Goal: Information Seeking & Learning: Check status

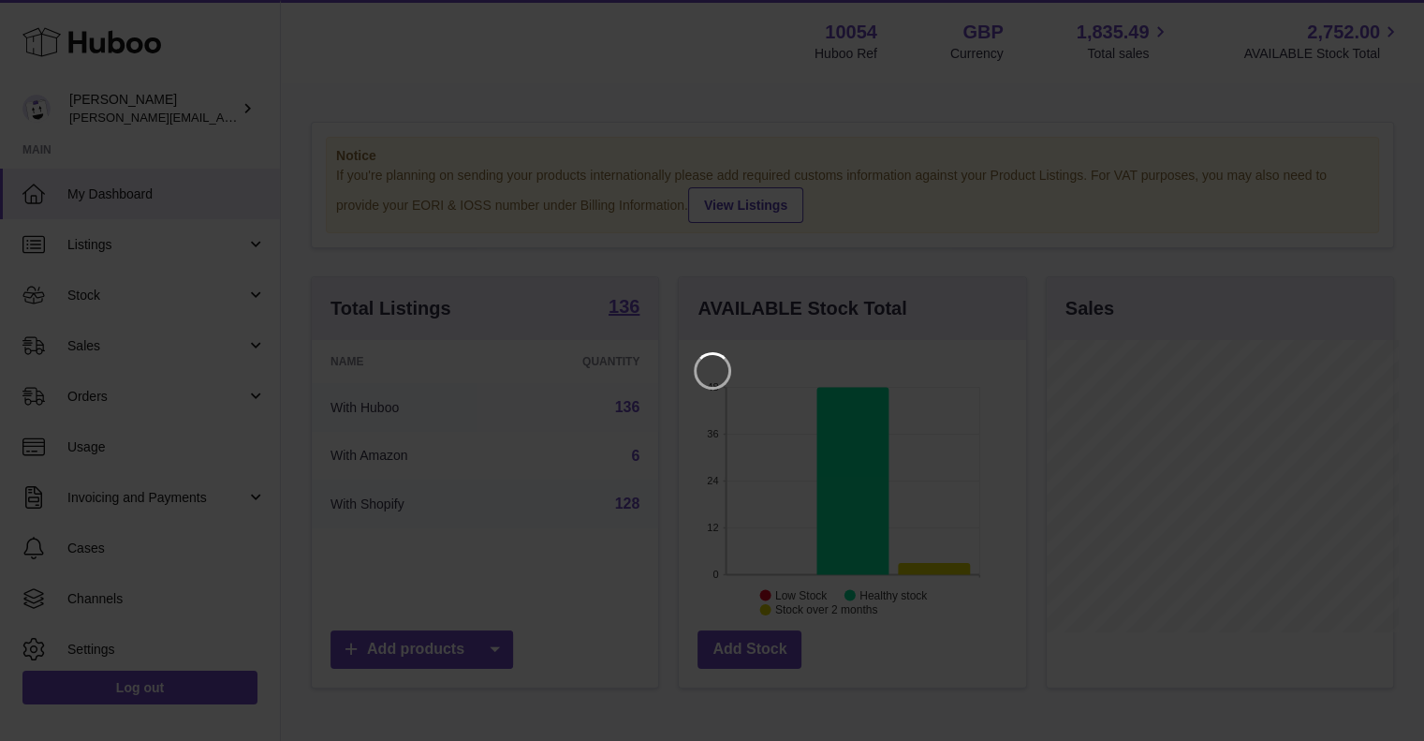
scroll to position [292, 351]
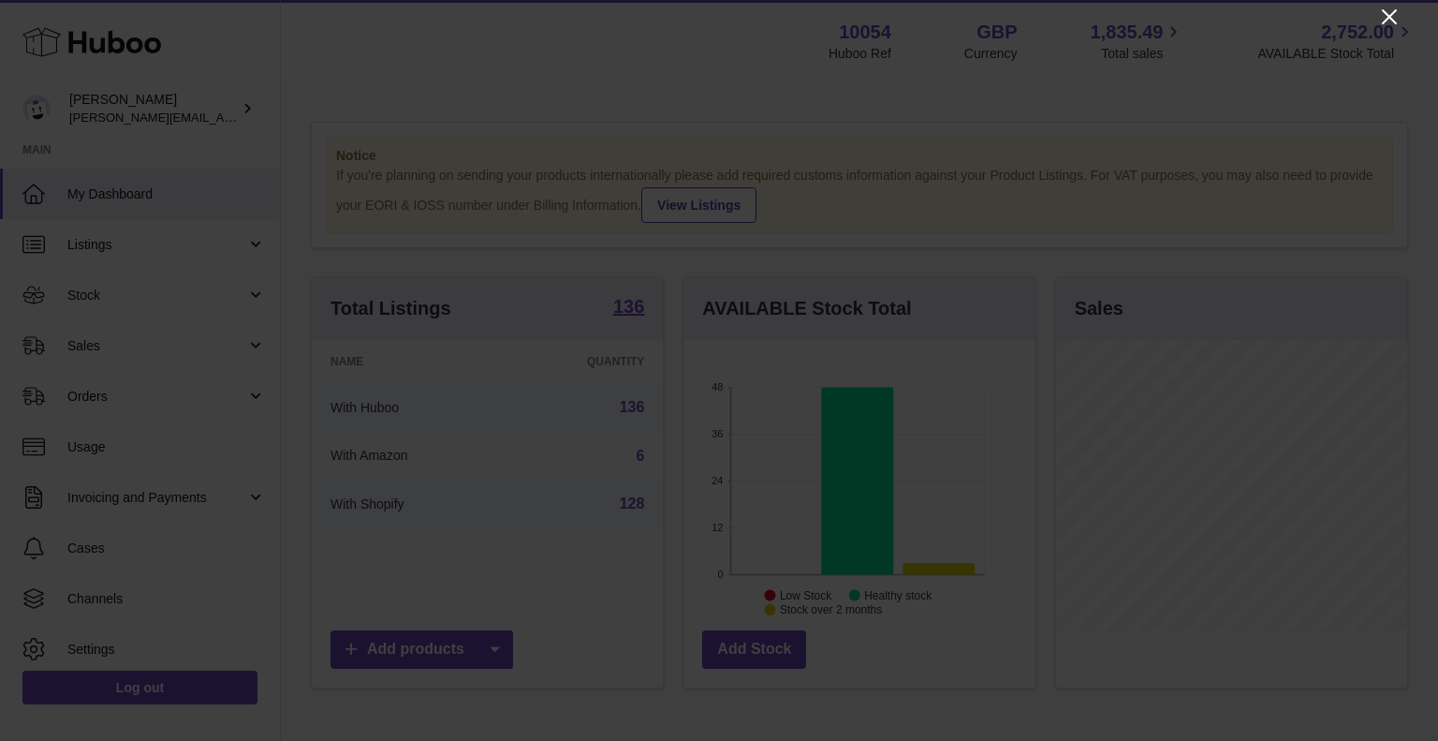
click at [1383, 16] on icon "Close" at bounding box center [1389, 17] width 22 height 22
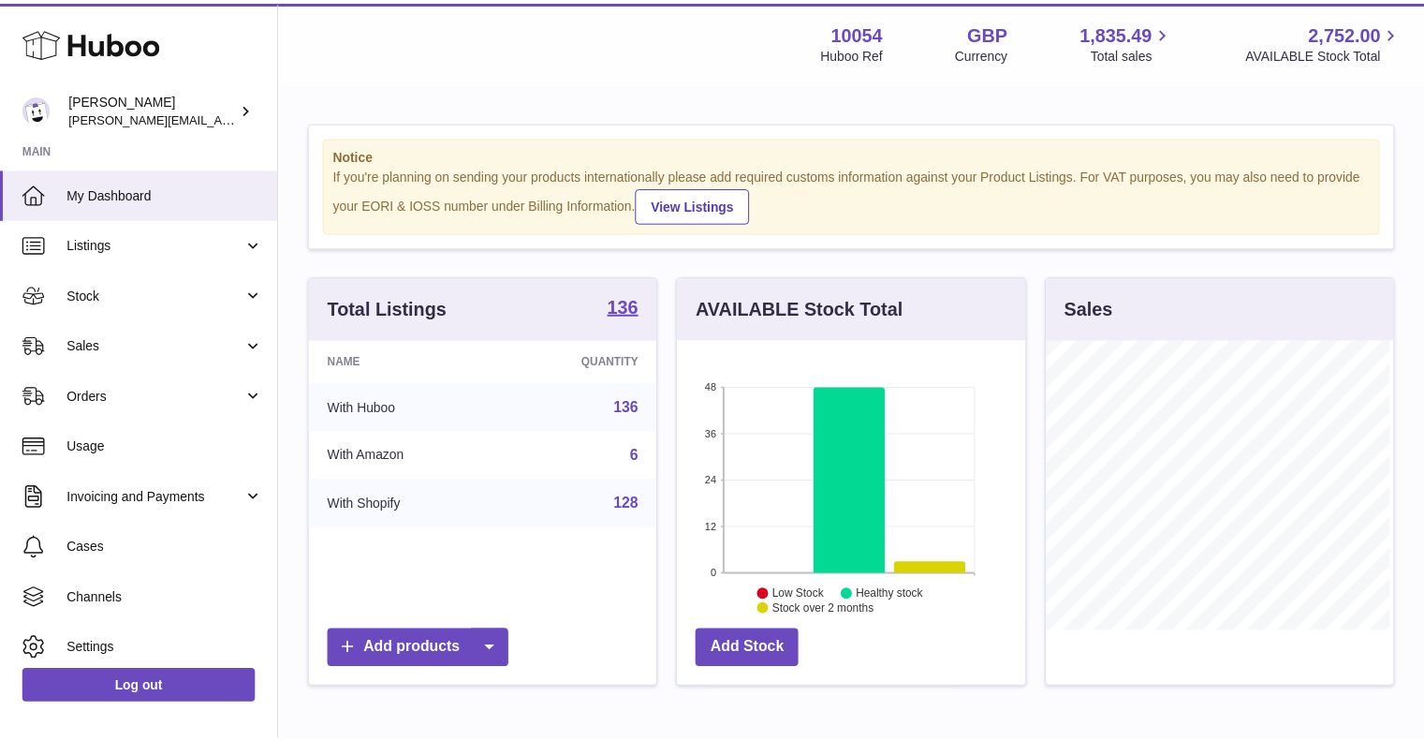
scroll to position [935884, 935829]
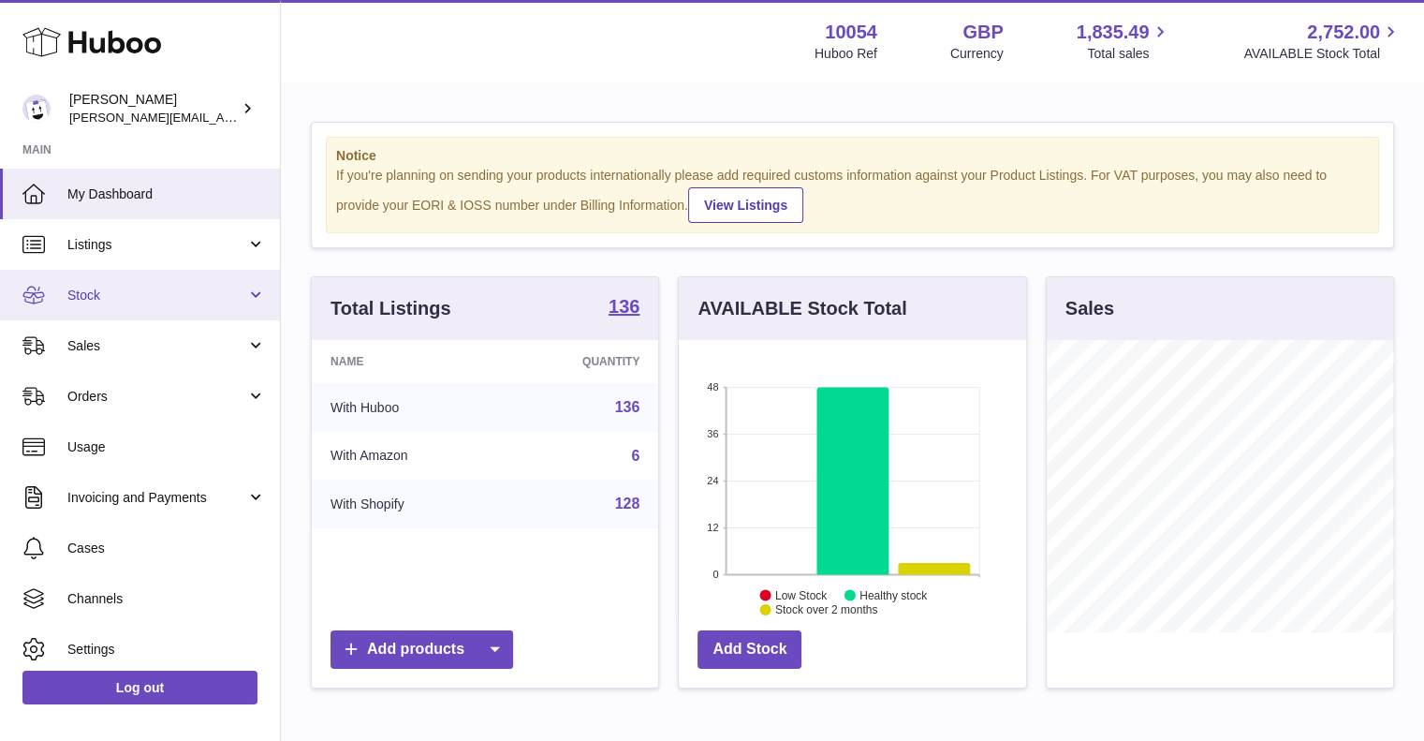
click at [64, 304] on link "Stock" at bounding box center [140, 295] width 280 height 51
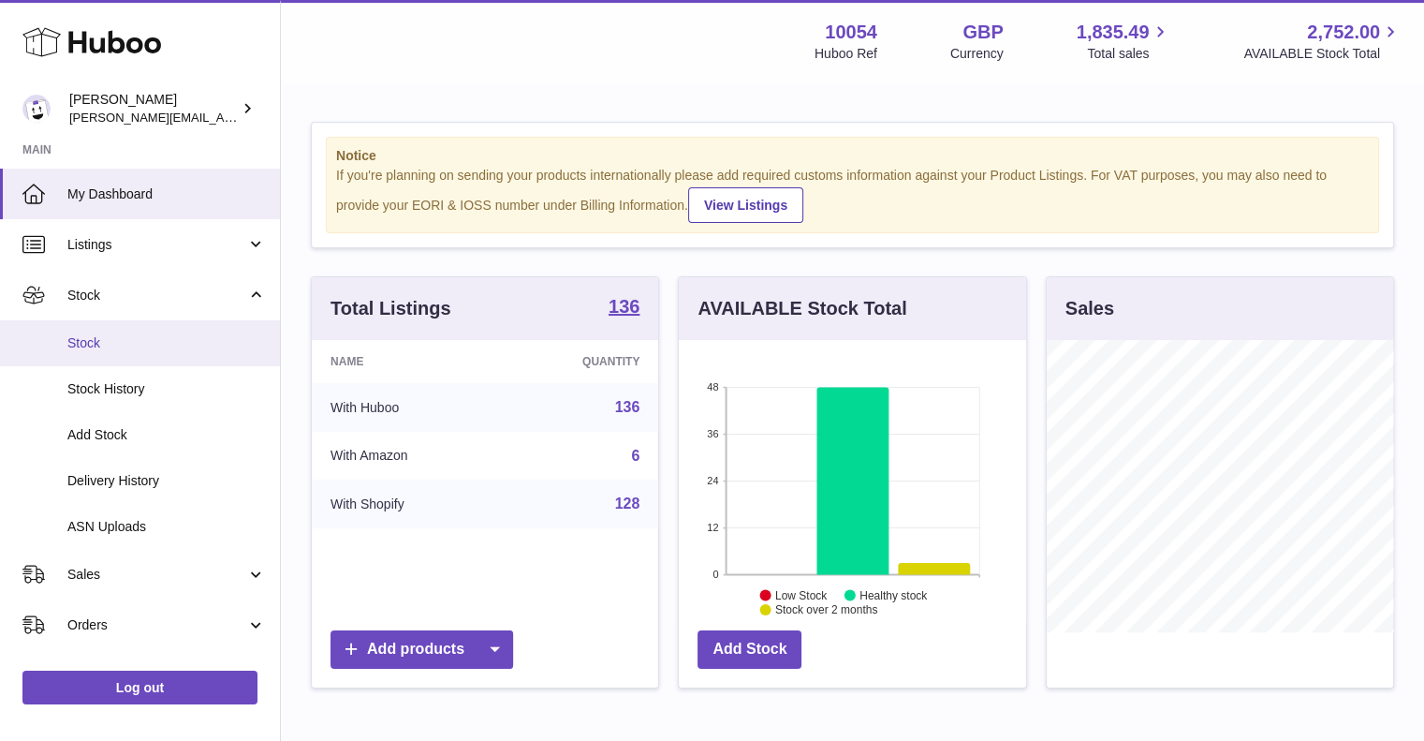
click at [104, 354] on link "Stock" at bounding box center [140, 343] width 280 height 46
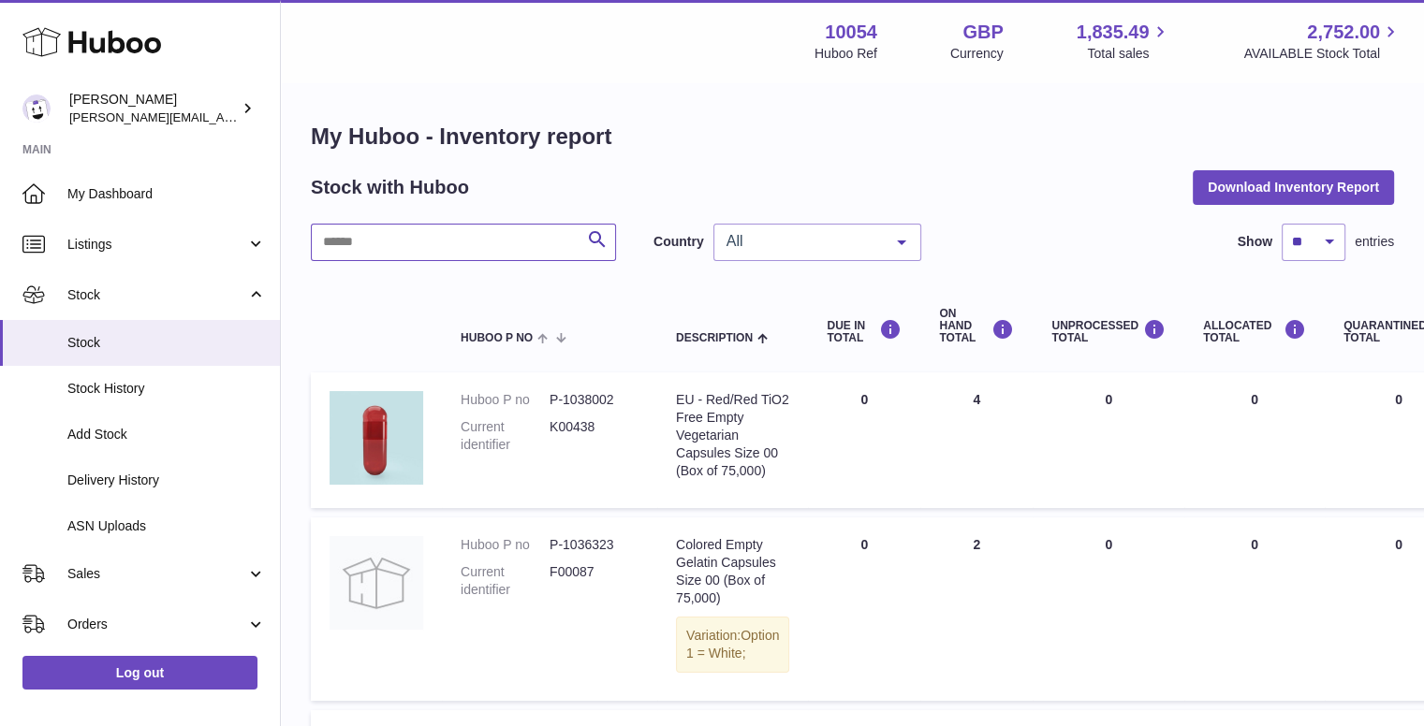
click at [521, 247] on input "text" at bounding box center [463, 242] width 305 height 37
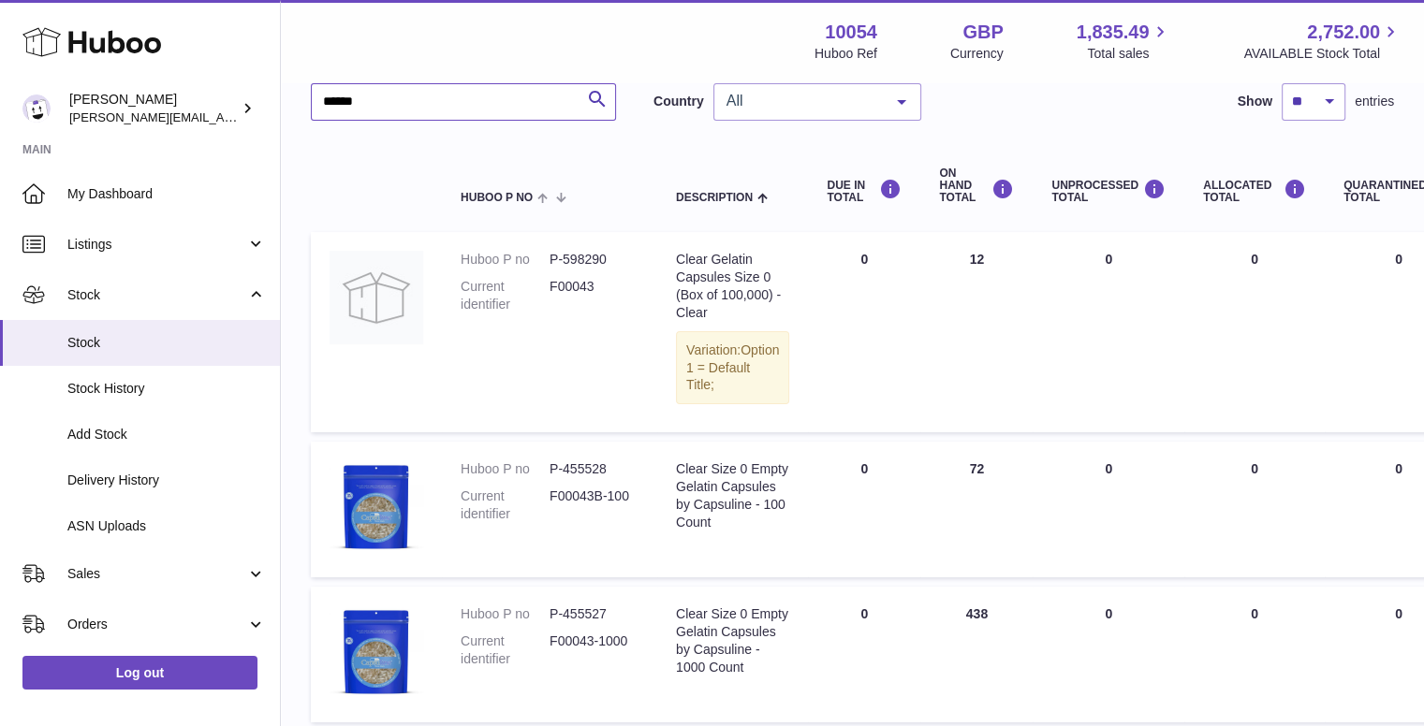
scroll to position [29, 0]
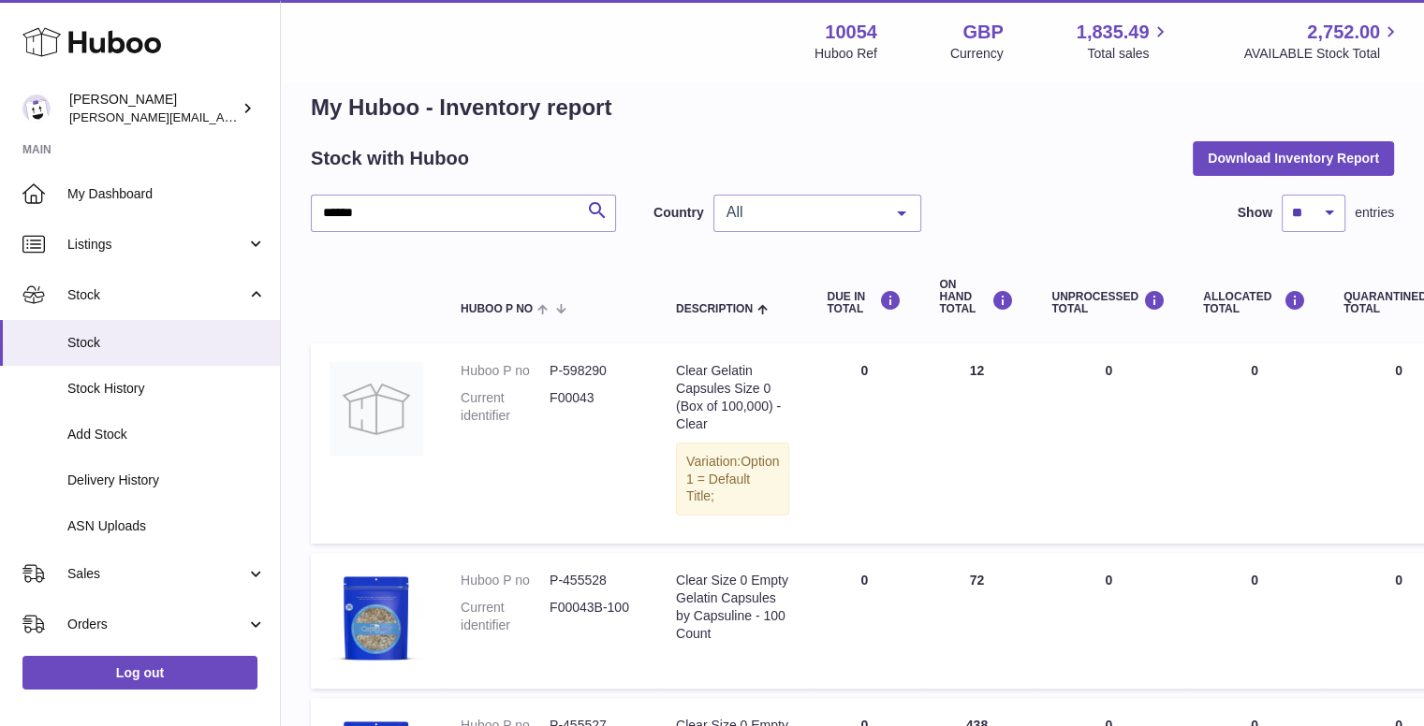
click at [823, 219] on span "All" at bounding box center [802, 212] width 161 height 19
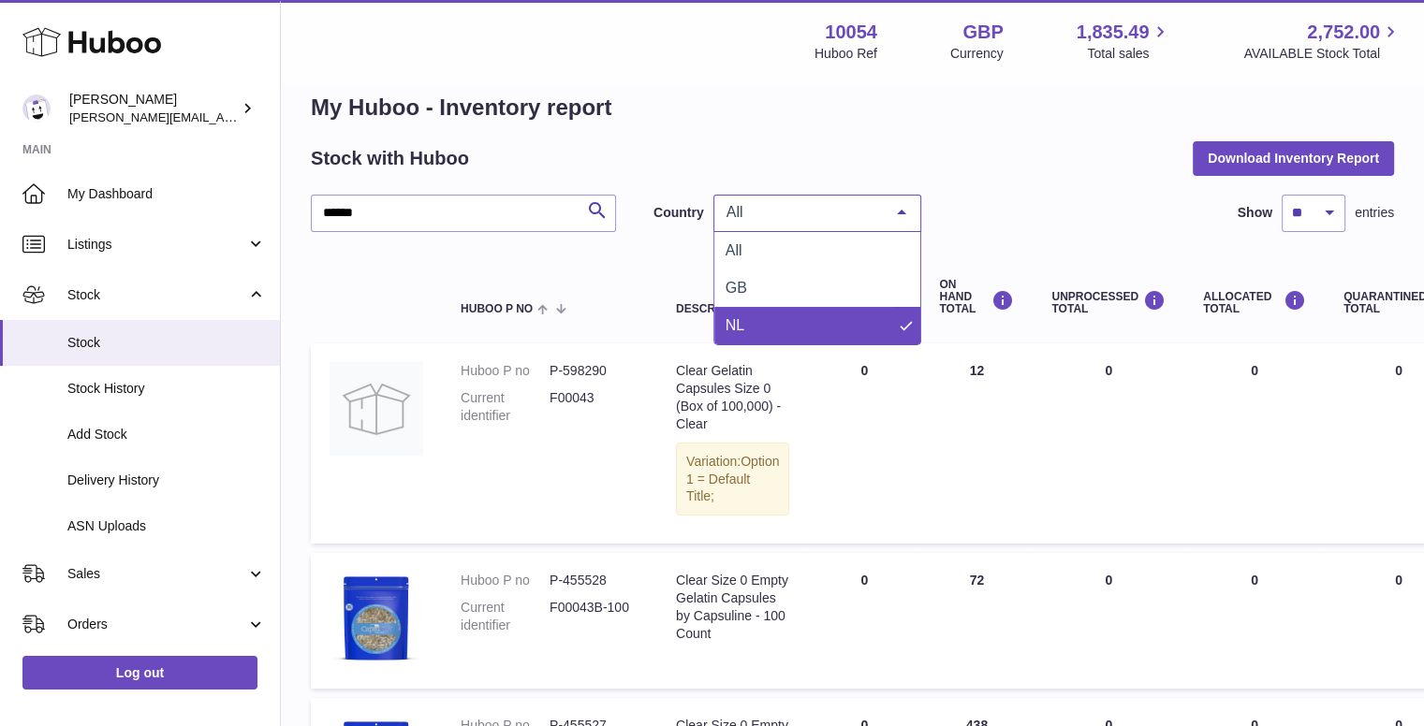
click at [777, 322] on span "NL" at bounding box center [817, 325] width 206 height 37
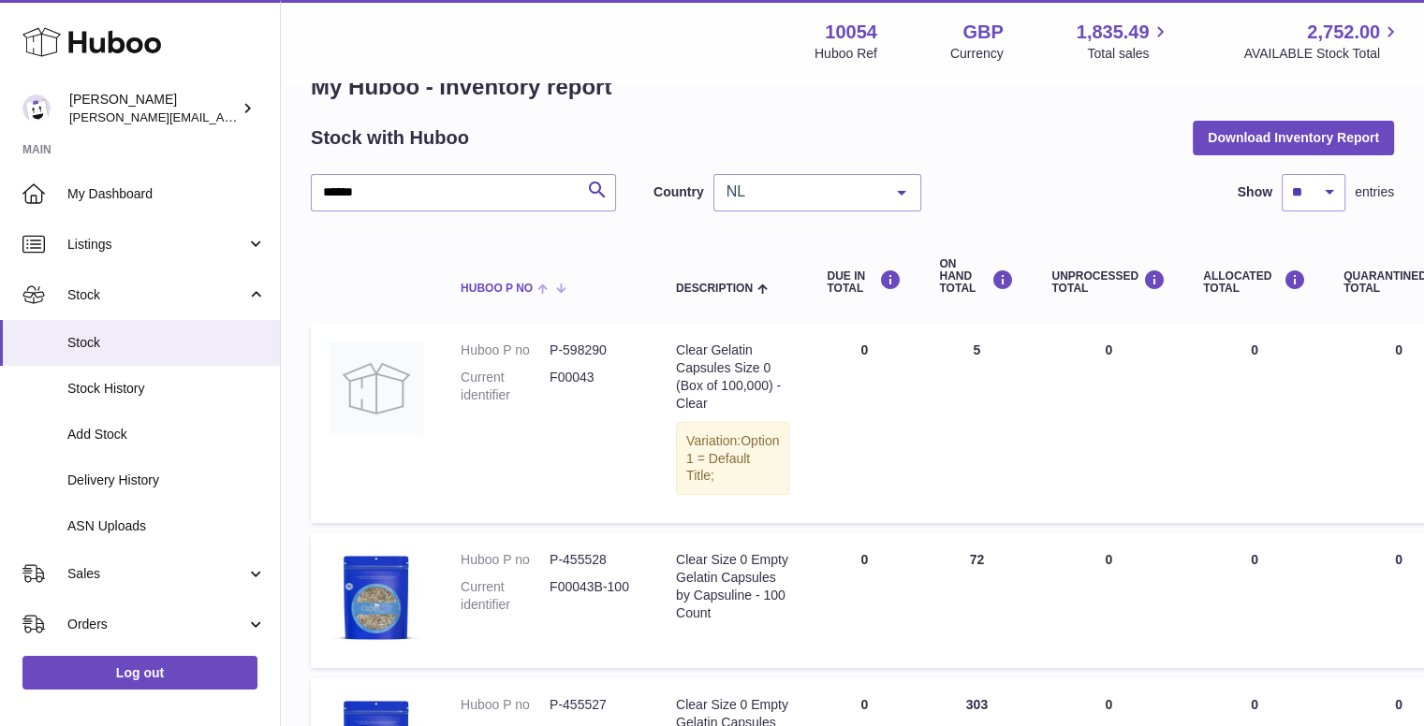
scroll to position [29, 0]
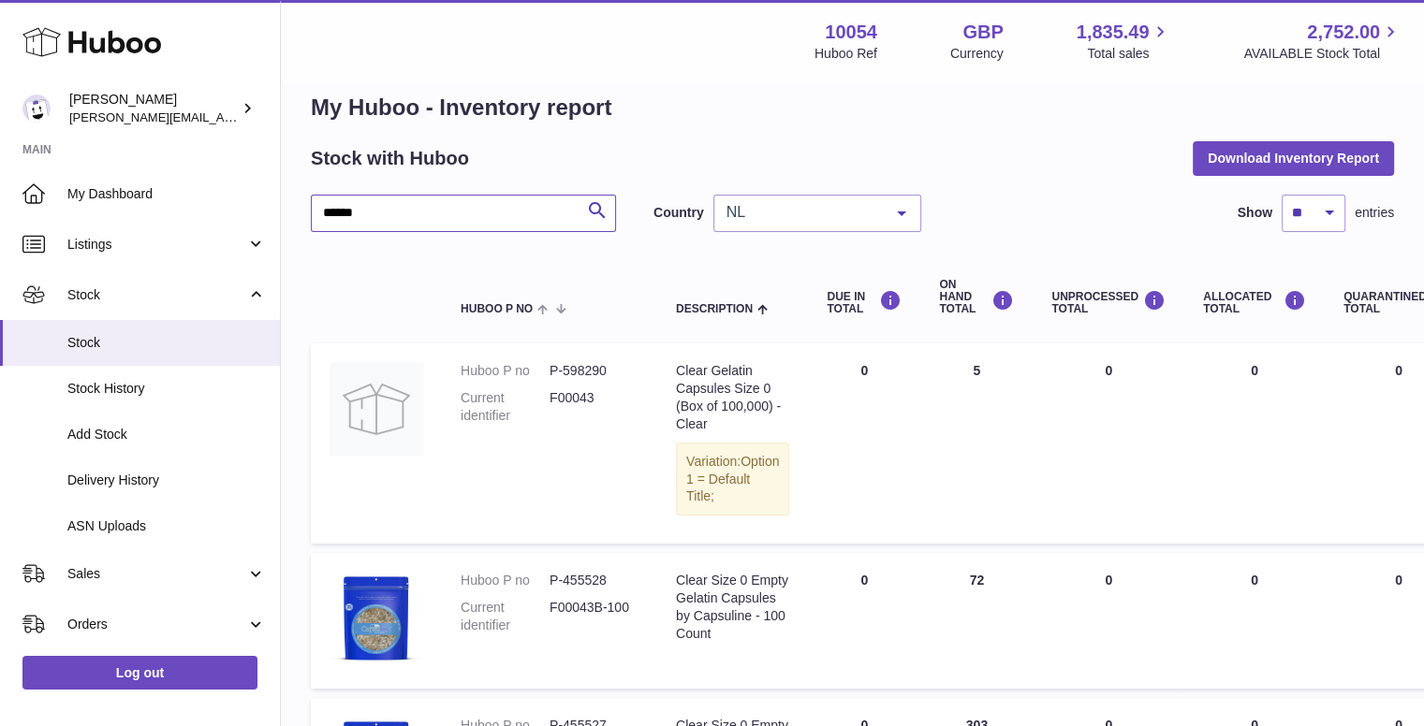
click at [469, 208] on input "******" at bounding box center [463, 213] width 305 height 37
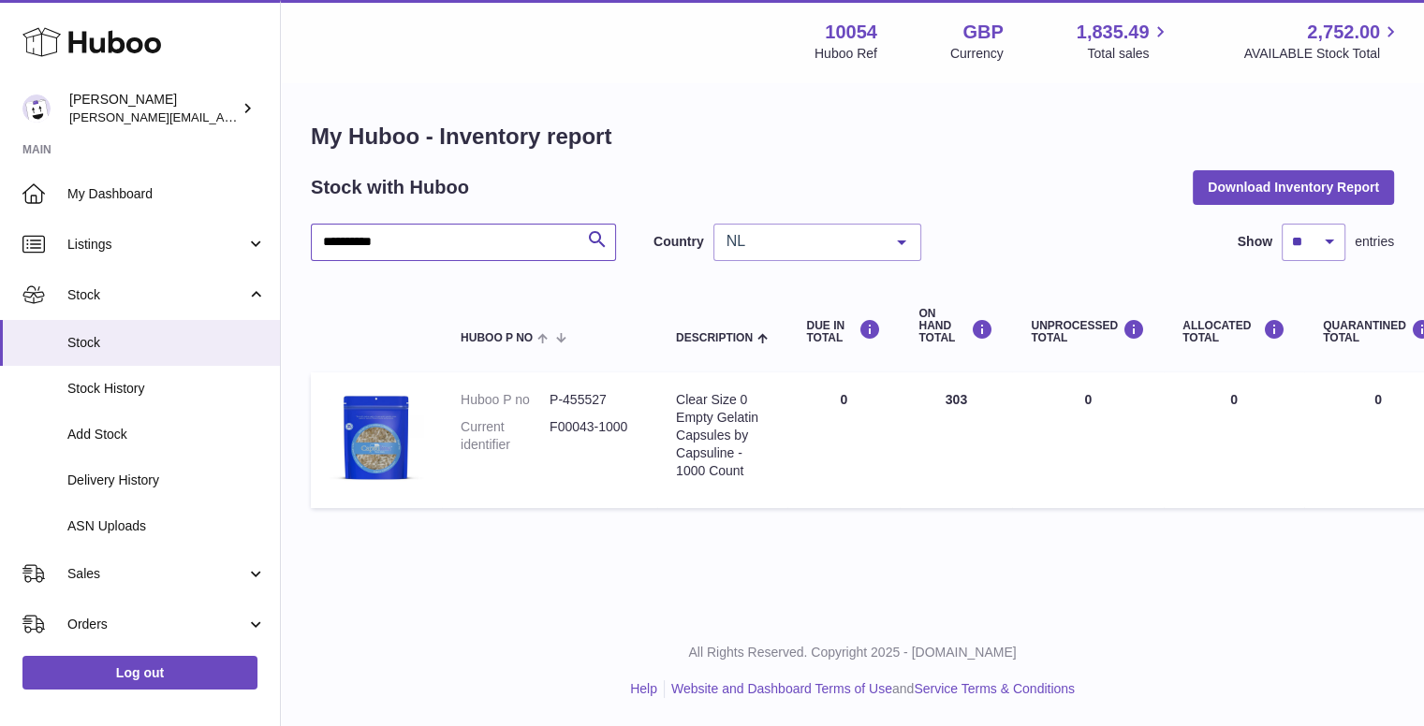
scroll to position [14, 0]
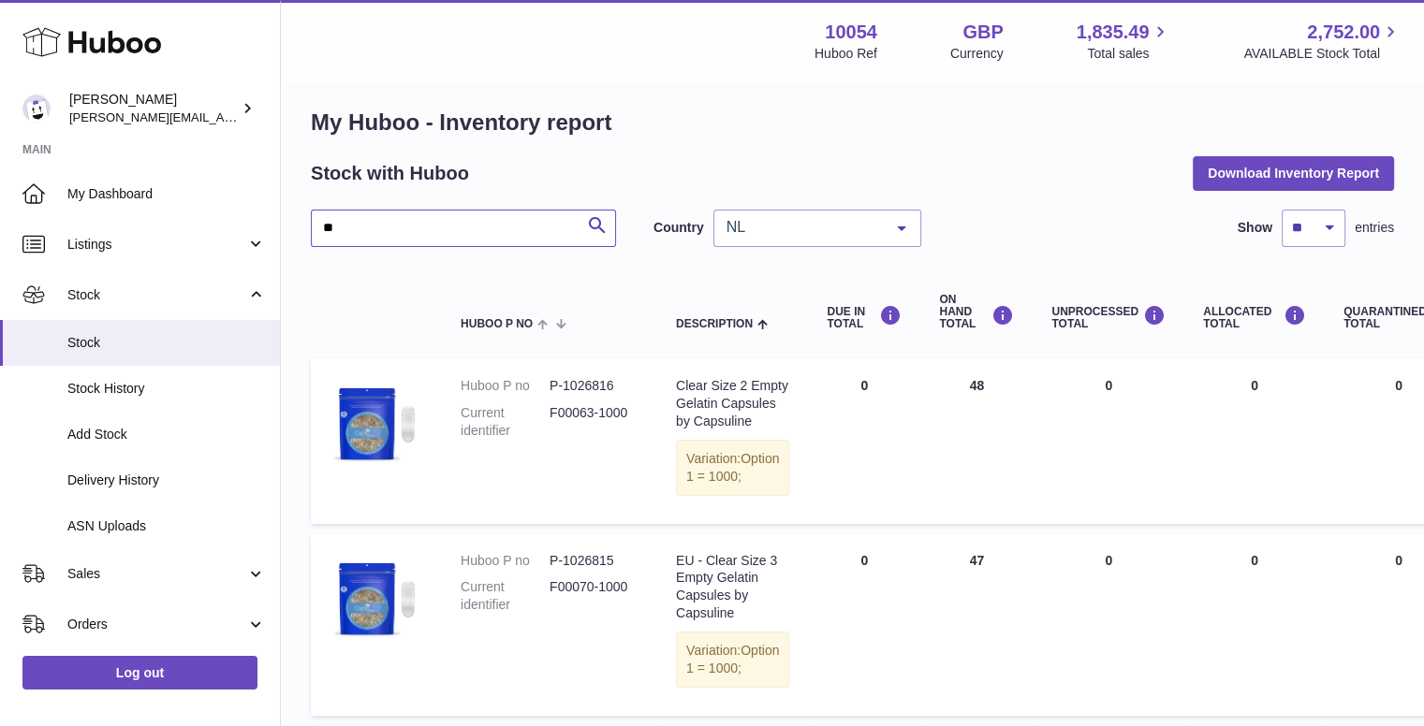
scroll to position [29, 0]
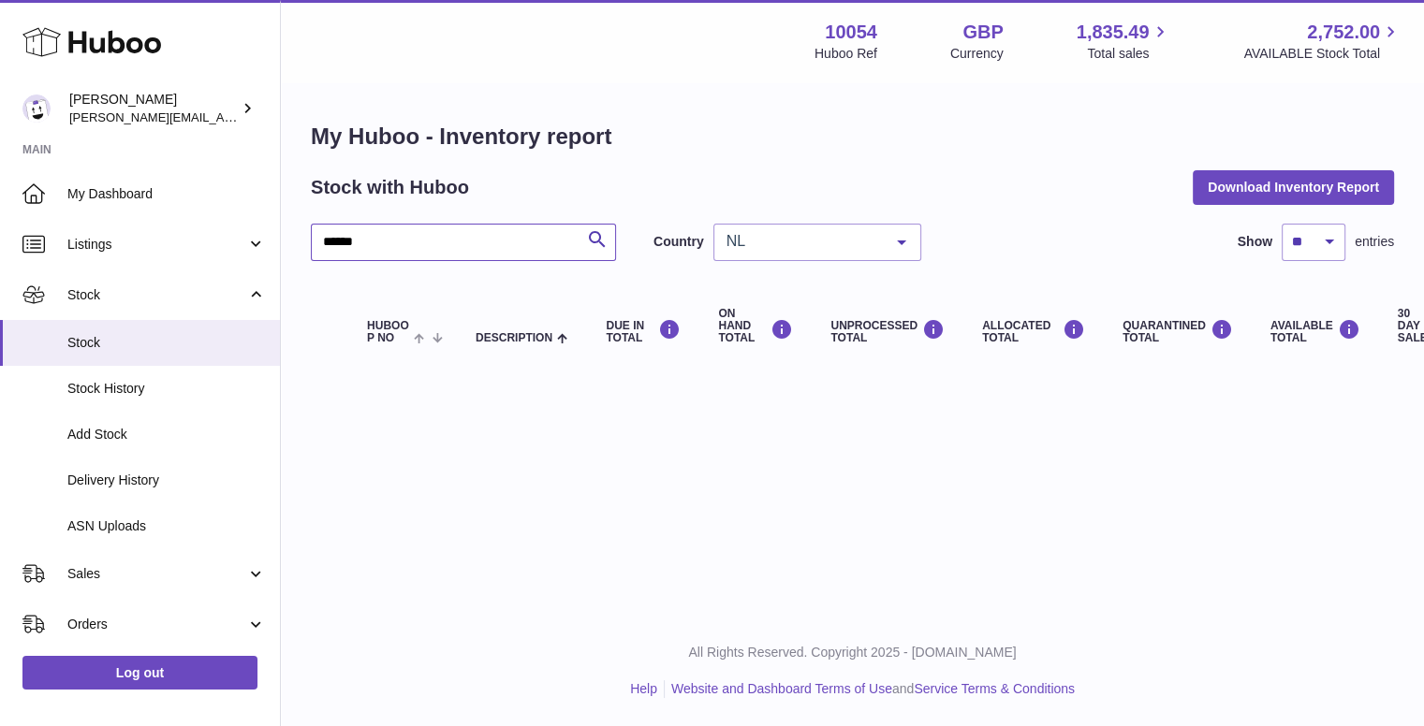
scroll to position [14, 0]
type input "*"
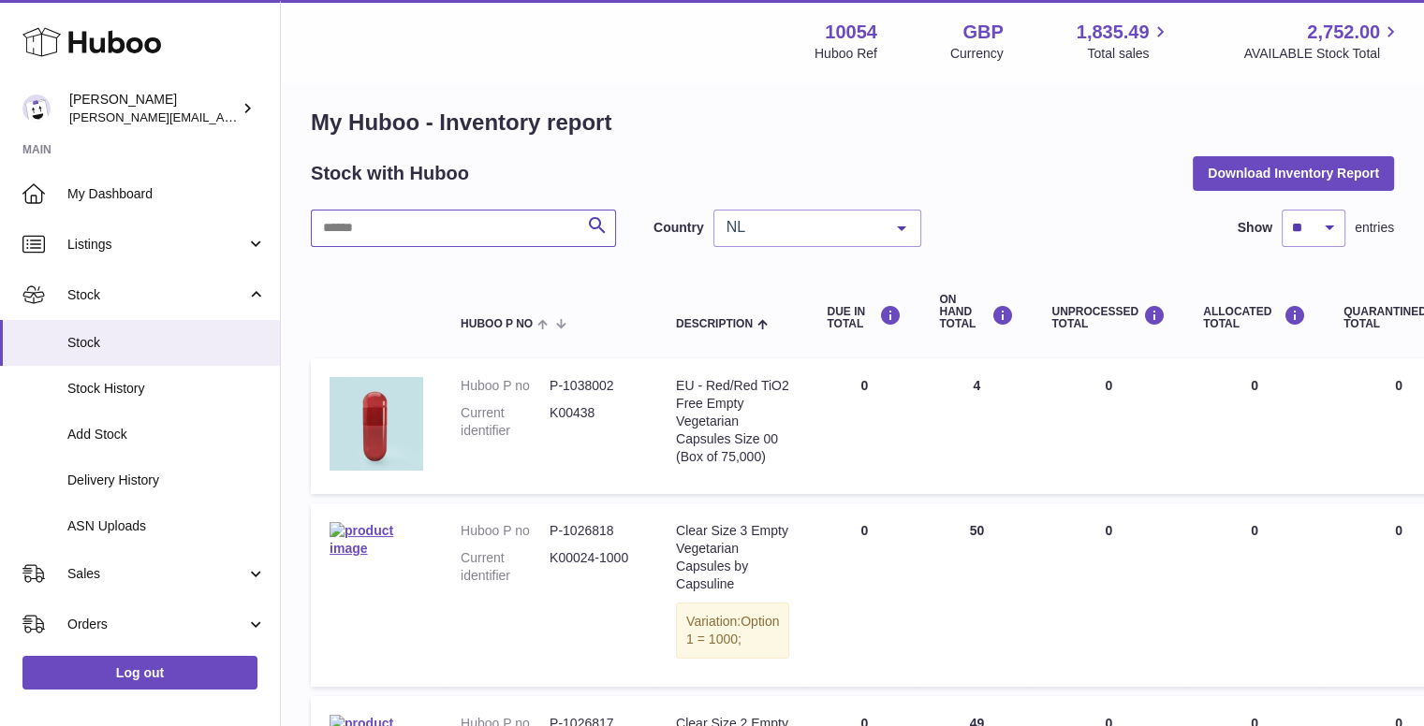
scroll to position [29, 0]
